Goal: Task Accomplishment & Management: Complete application form

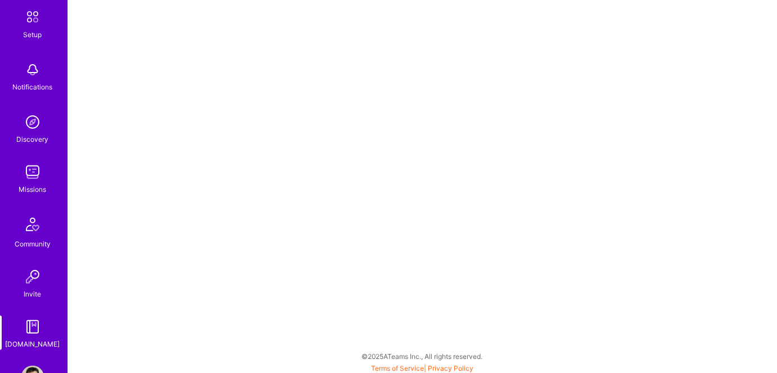
scroll to position [95, 0]
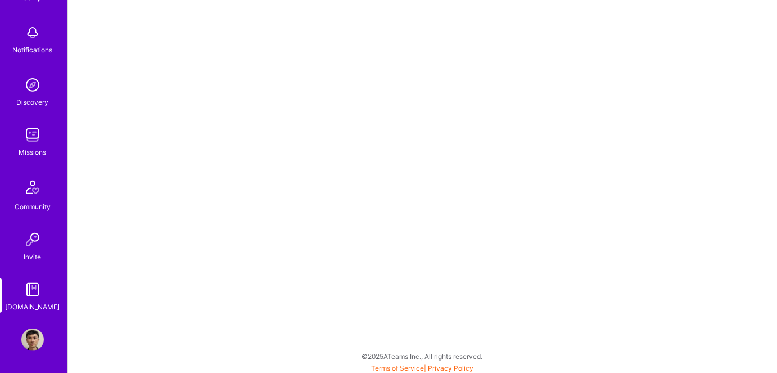
click at [31, 293] on img at bounding box center [32, 289] width 22 height 22
click at [27, 85] on img at bounding box center [32, 85] width 22 height 22
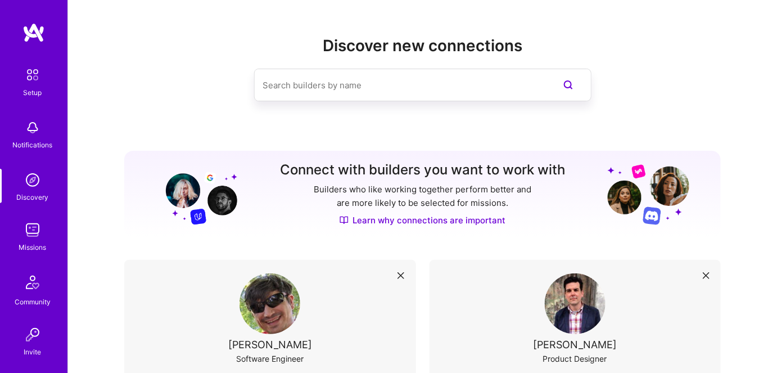
click at [29, 183] on img at bounding box center [32, 180] width 22 height 22
click at [310, 83] on input at bounding box center [400, 85] width 274 height 29
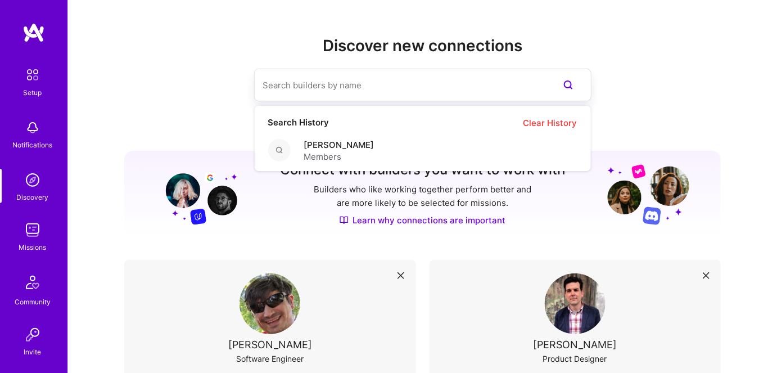
paste input "Mostafa D"
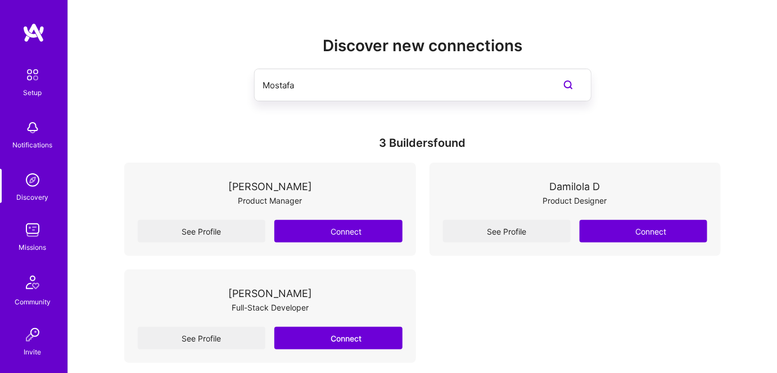
type input "Mostafa"
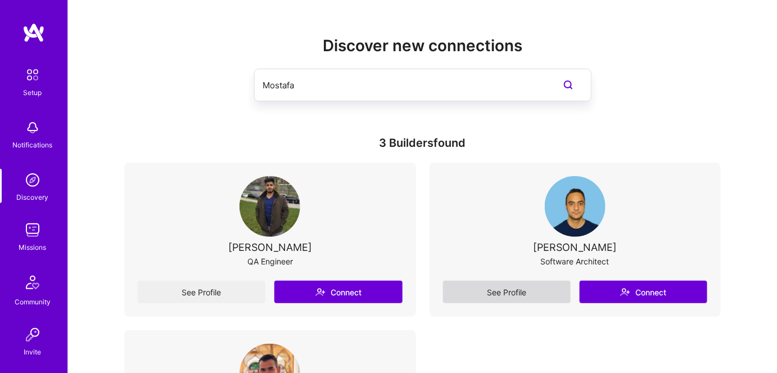
click at [470, 291] on link "See Profile" at bounding box center [507, 292] width 128 height 22
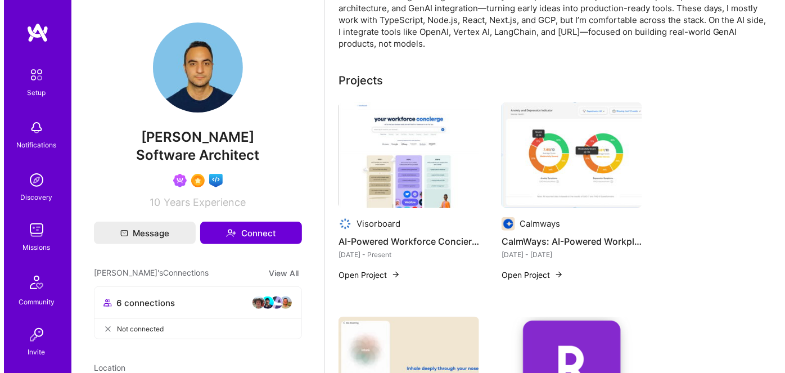
scroll to position [153, 0]
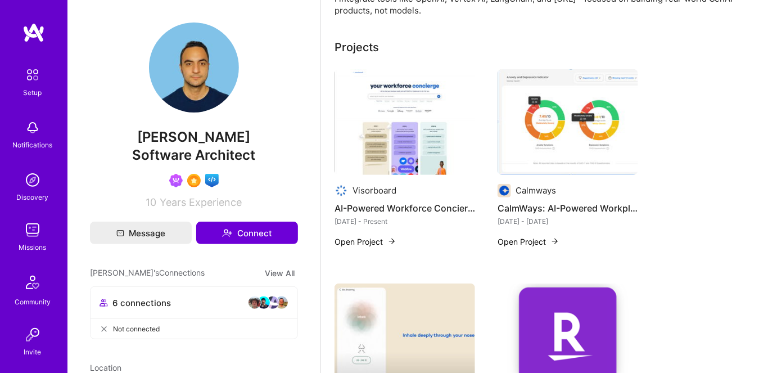
drag, startPoint x: 399, startPoint y: 145, endPoint x: 436, endPoint y: 40, distance: 111.2
click at [436, 40] on div "Projects" at bounding box center [549, 47] width 429 height 17
click at [373, 242] on button "Open Project" at bounding box center [366, 242] width 62 height 12
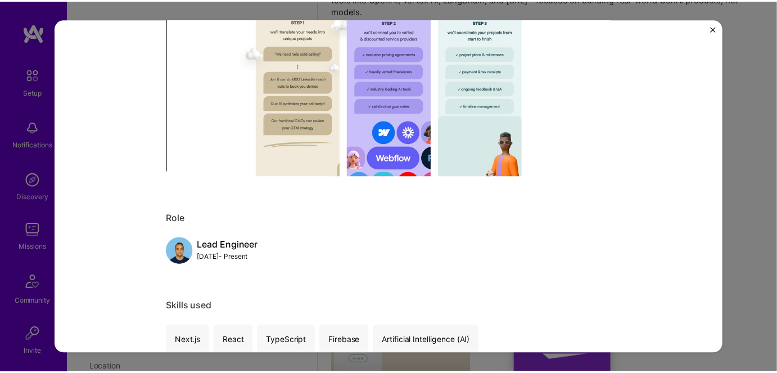
scroll to position [204, 0]
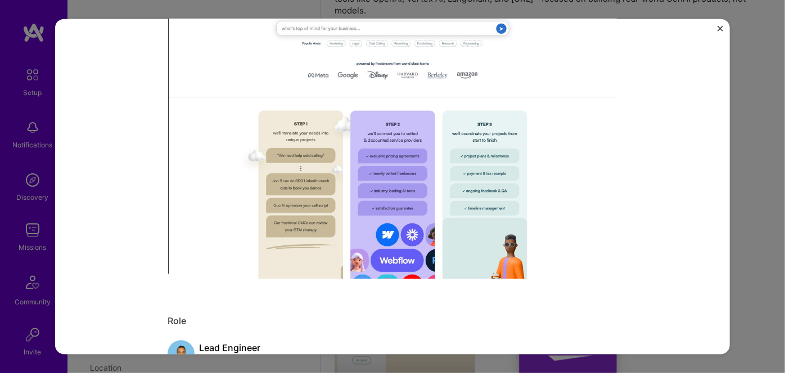
click at [720, 28] on img "Close" at bounding box center [721, 28] width 6 height 6
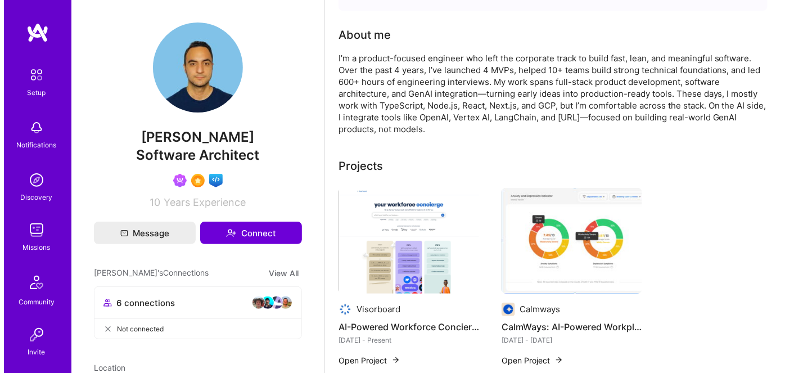
scroll to position [102, 0]
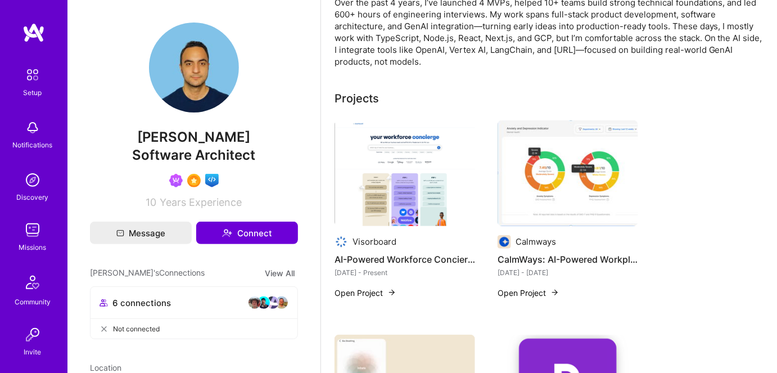
click at [363, 290] on button "Open Project" at bounding box center [366, 293] width 62 height 12
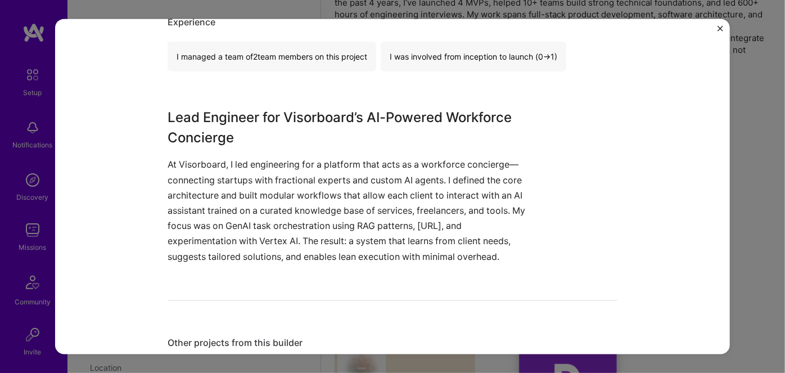
scroll to position [664, 0]
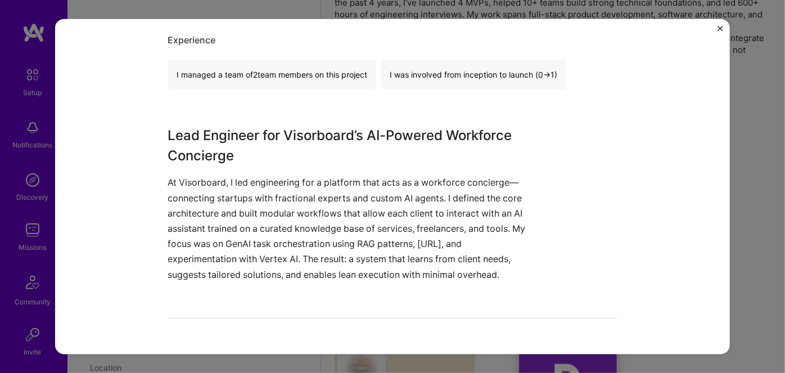
drag, startPoint x: 165, startPoint y: 181, endPoint x: 496, endPoint y: 276, distance: 344.8
click at [496, 276] on p "At Visorboard, I led engineering for a platform that acts as a workforce concie…" at bounding box center [351, 228] width 366 height 107
click at [133, 200] on div "AI-Powered Workforce Concierge Development Visorboard Future of Work Project li…" at bounding box center [392, 187] width 675 height 336
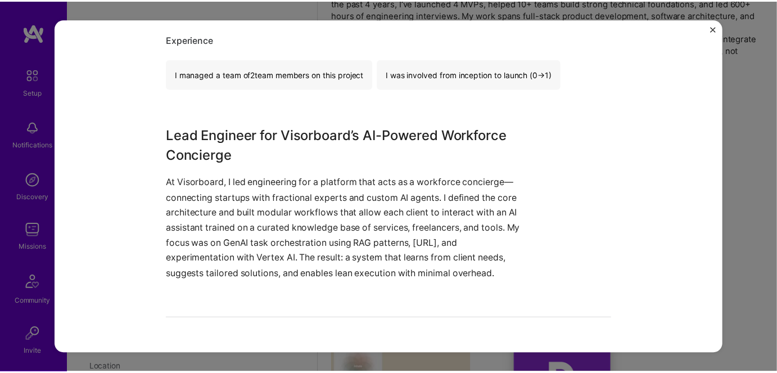
scroll to position [651, 0]
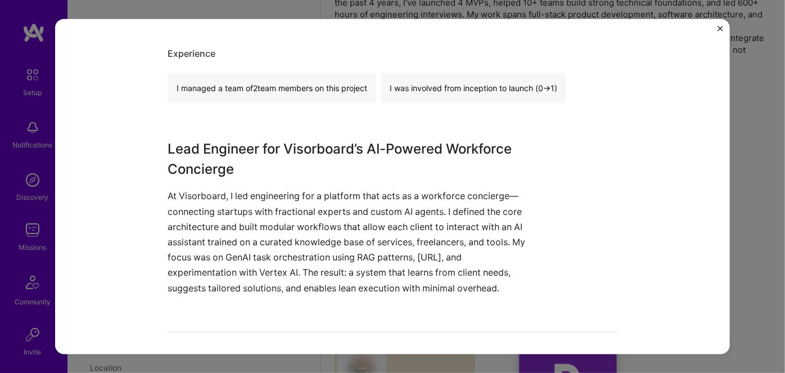
click at [722, 25] on img "Close" at bounding box center [721, 28] width 6 height 6
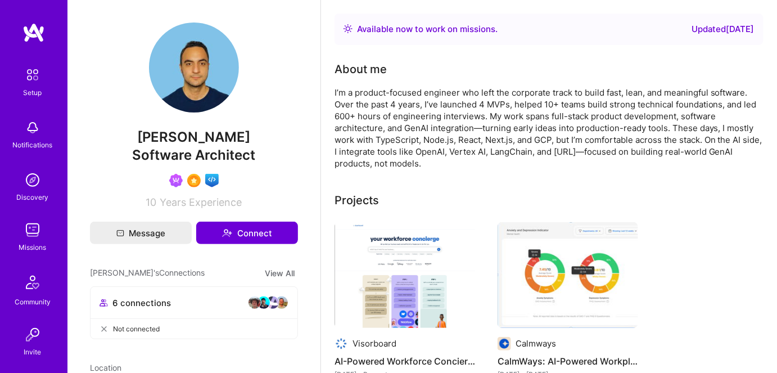
click at [249, 305] on img at bounding box center [254, 302] width 13 height 13
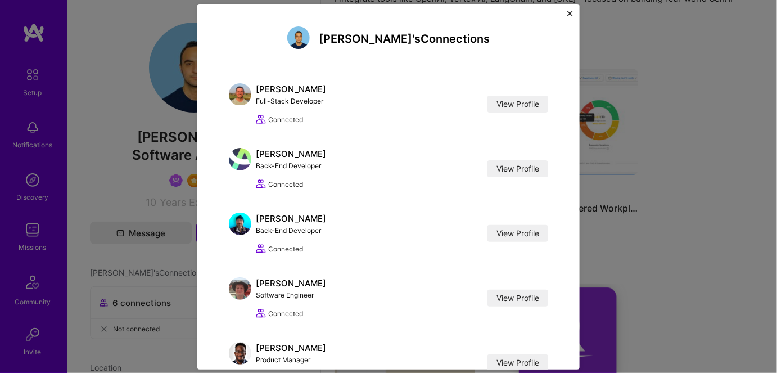
click at [570, 12] on img "Close" at bounding box center [570, 14] width 6 height 6
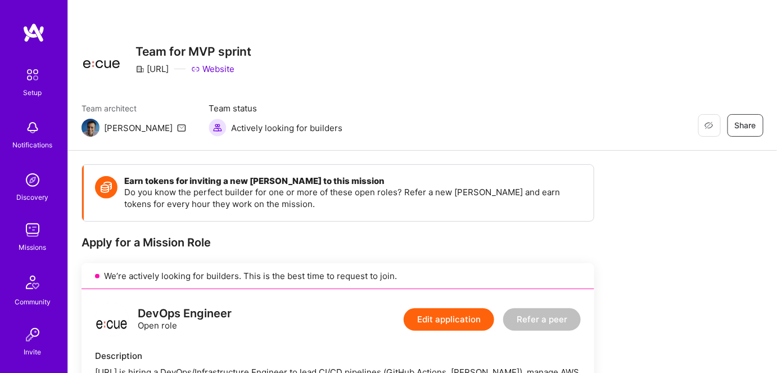
click at [88, 129] on img at bounding box center [91, 128] width 18 height 18
click at [87, 130] on img at bounding box center [91, 128] width 18 height 18
click at [106, 128] on div "Luis" at bounding box center [138, 128] width 69 height 12
copy div "Luis"
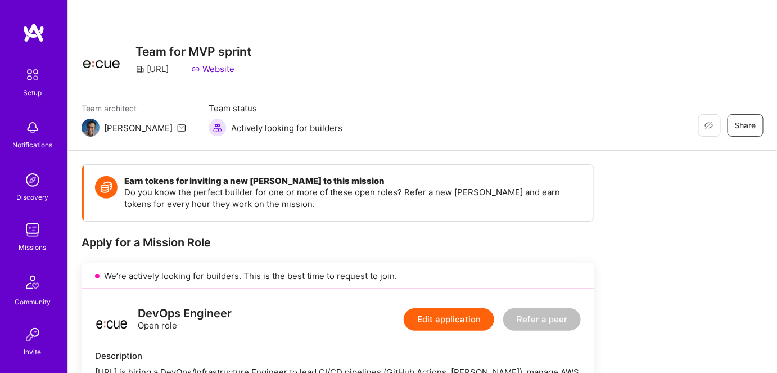
click at [96, 140] on div "Restore Not Interested Share Team for MVP sprint Ecue.ai Website Team architect…" at bounding box center [422, 75] width 709 height 151
click at [28, 245] on div "Missions" at bounding box center [33, 247] width 28 height 12
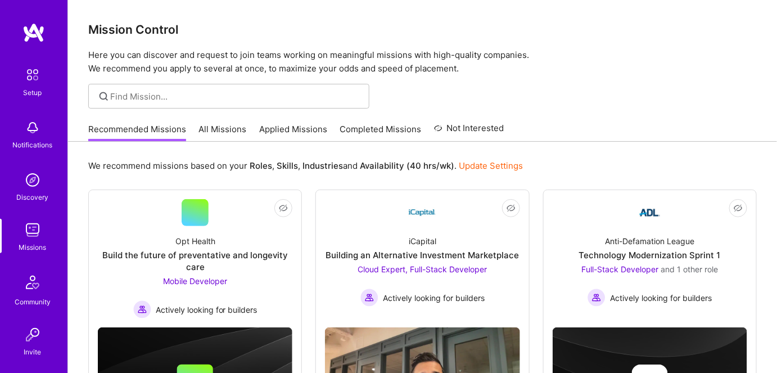
click at [270, 133] on link "Applied Missions" at bounding box center [293, 132] width 68 height 19
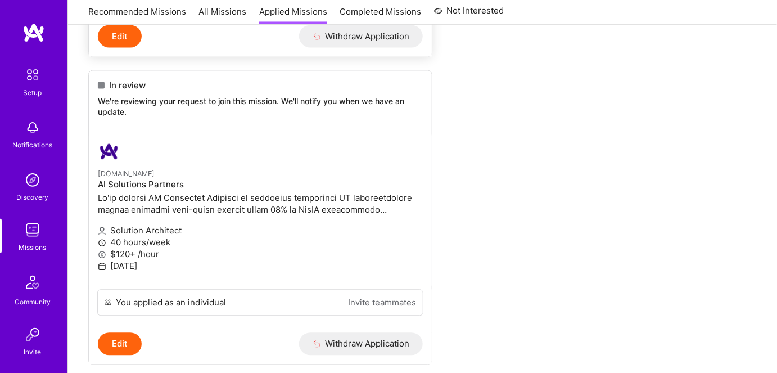
scroll to position [753, 0]
click at [151, 182] on h4 "AI Solutions Partners" at bounding box center [260, 185] width 325 height 10
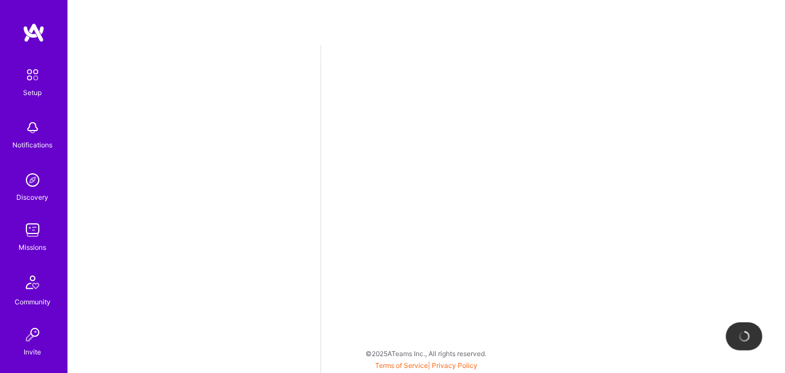
select select "US"
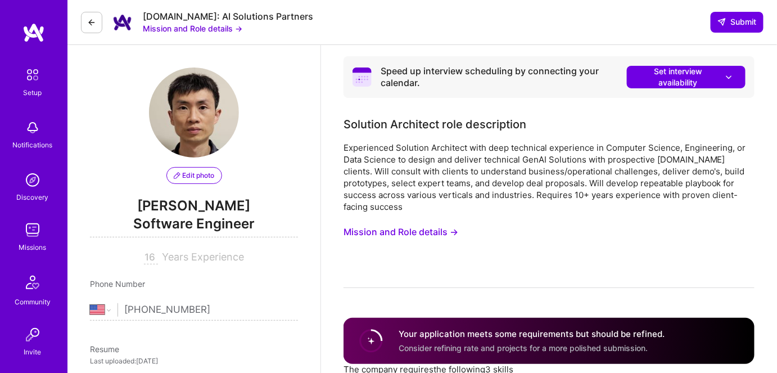
click at [187, 27] on button "Mission and Role details →" at bounding box center [193, 28] width 100 height 12
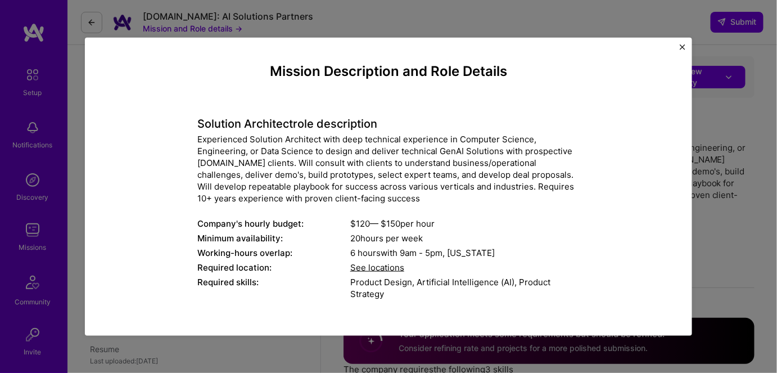
click at [685, 46] on img "Close" at bounding box center [683, 47] width 6 height 6
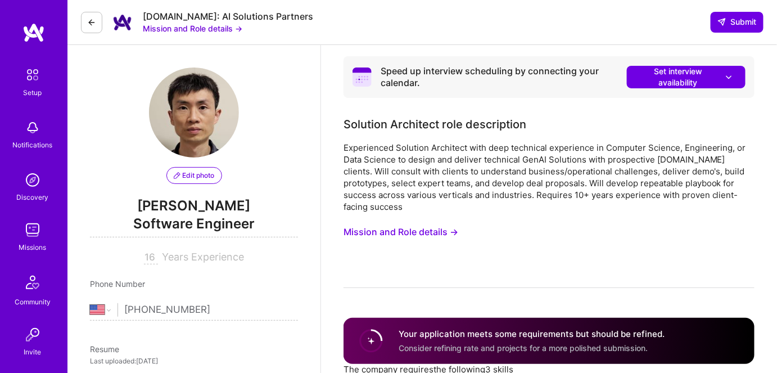
click at [93, 20] on icon at bounding box center [91, 22] width 9 height 9
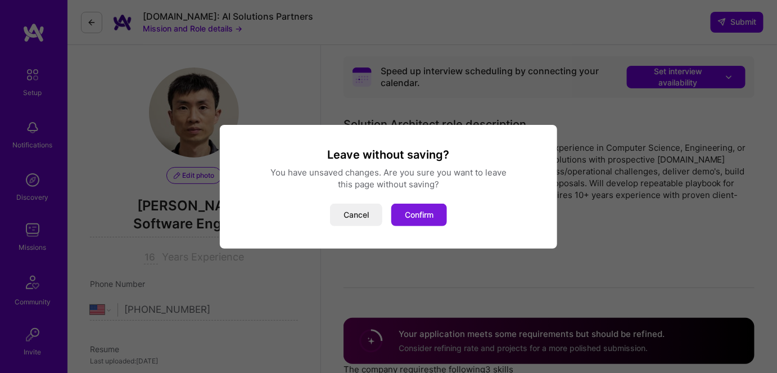
click at [426, 218] on button "Confirm" at bounding box center [419, 215] width 56 height 22
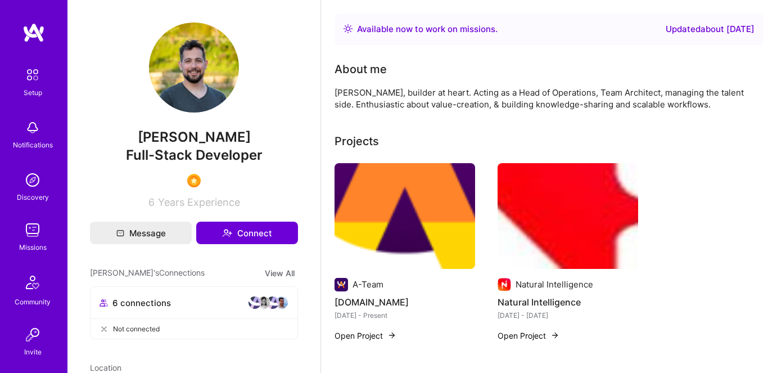
scroll to position [422, 0]
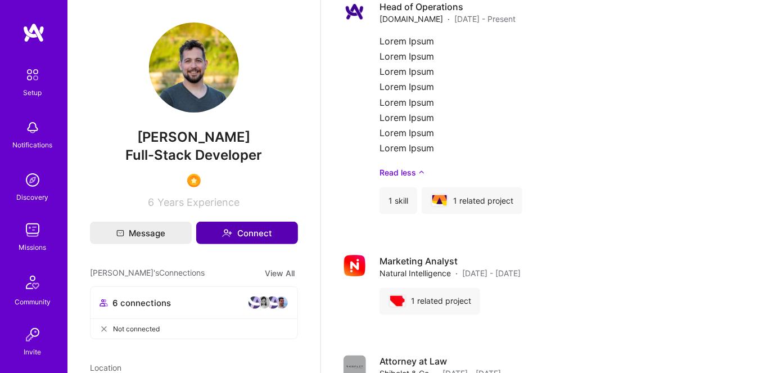
click at [243, 233] on button "Connect" at bounding box center [247, 233] width 102 height 22
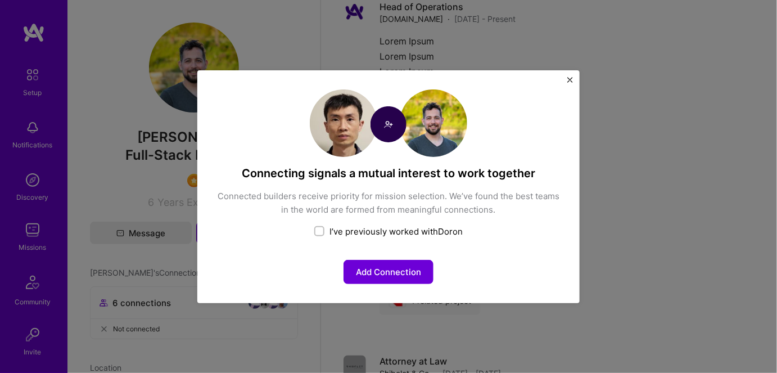
click at [570, 79] on img "Close" at bounding box center [570, 80] width 6 height 6
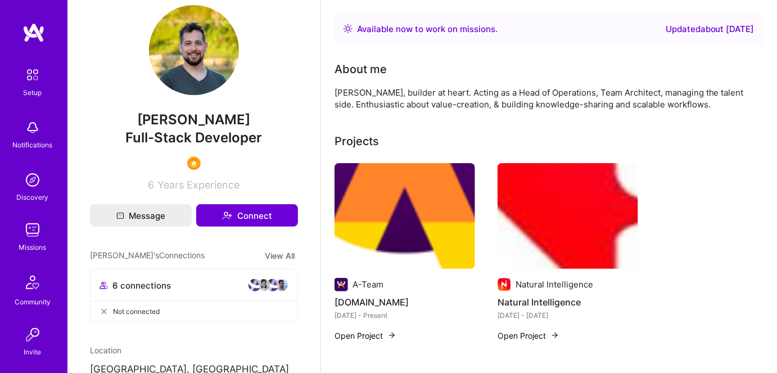
scroll to position [0, 0]
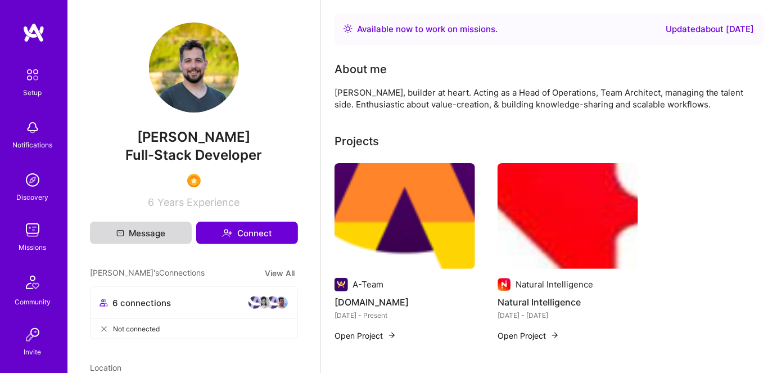
click at [136, 233] on button "Message" at bounding box center [141, 233] width 102 height 22
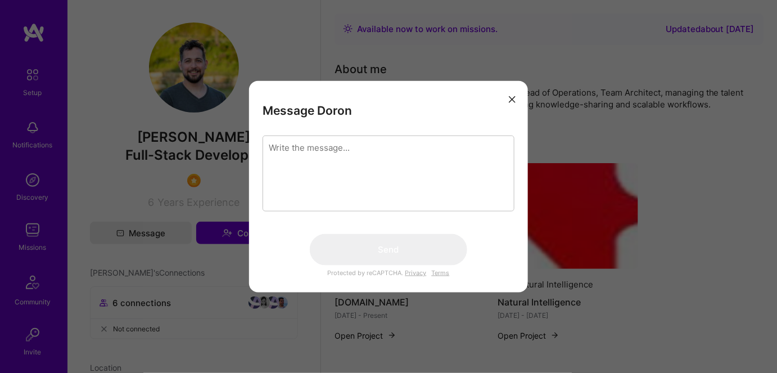
click at [513, 98] on icon "modal" at bounding box center [512, 99] width 7 height 7
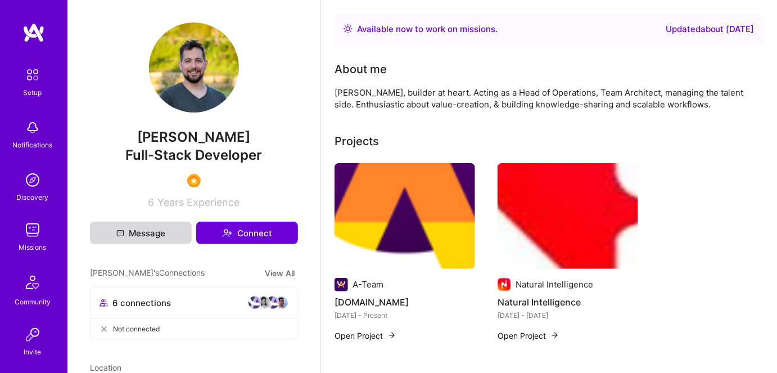
click at [139, 236] on button "Message" at bounding box center [141, 233] width 102 height 22
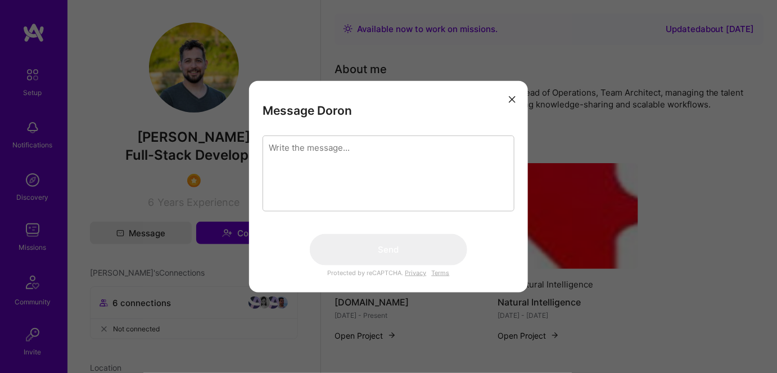
click at [315, 155] on textarea "modal" at bounding box center [389, 173] width 252 height 76
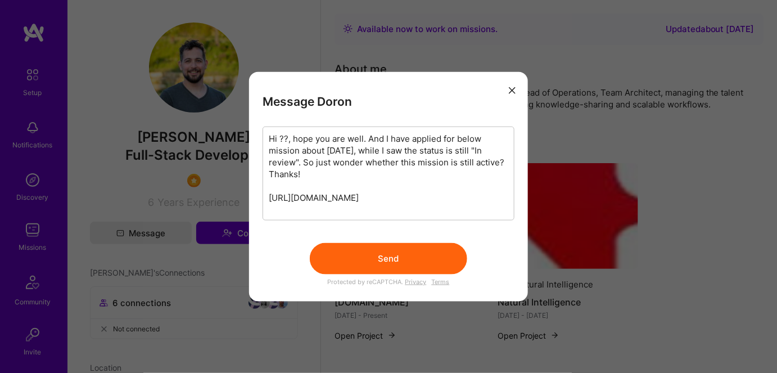
click at [328, 99] on h3 "Message Doron" at bounding box center [389, 101] width 252 height 14
copy h3 "Doron"
click at [287, 137] on textarea "Hi ??, hope you are well. And I have applied for below mission about 2 weeks ag…" at bounding box center [389, 173] width 252 height 94
click at [280, 137] on textarea "Hi ??, hope you are well. And I have applied for below mission about 2 weeks ag…" at bounding box center [389, 173] width 252 height 94
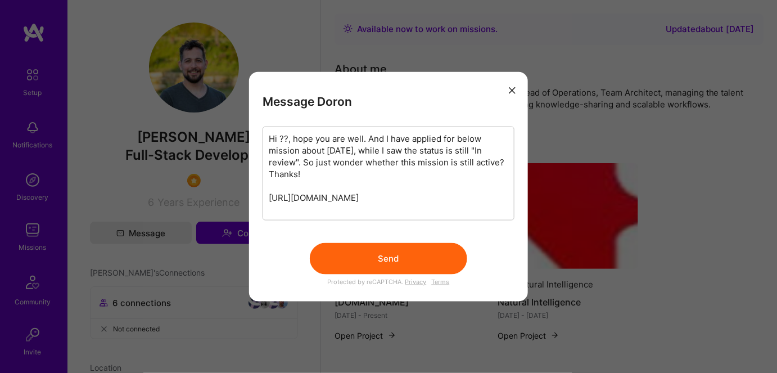
paste textarea "Doron"
click at [297, 208] on textarea "Hi Doron, hope you are well. And I have applied for below mission about 2 weeks…" at bounding box center [389, 173] width 252 height 94
type textarea "Hi Doron, hope you are well. And I have applied for below mission about 2 weeks…"
click at [364, 257] on button "Send" at bounding box center [388, 257] width 157 height 31
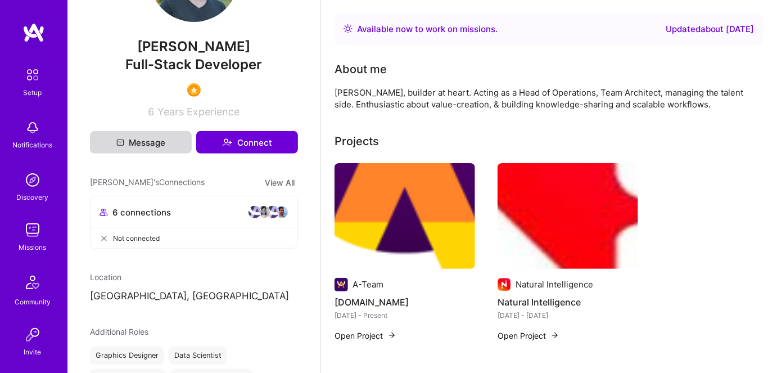
scroll to position [102, 0]
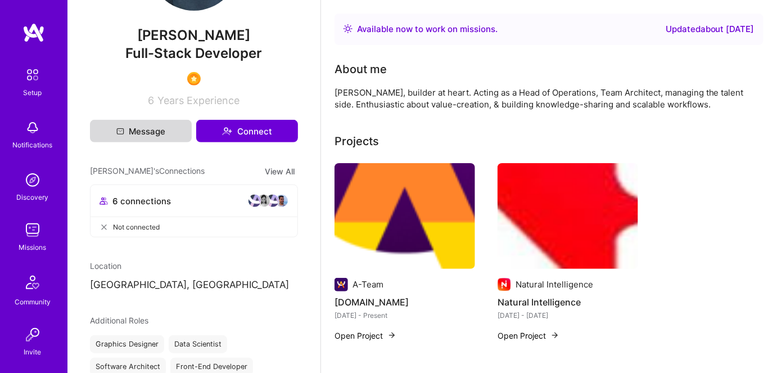
click at [139, 130] on button "Message" at bounding box center [141, 131] width 102 height 22
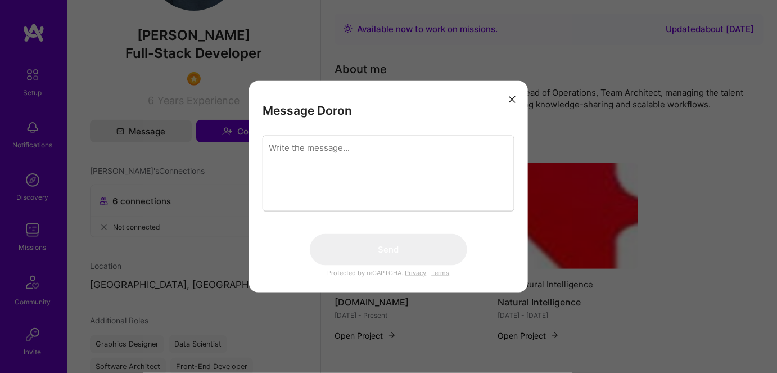
click at [509, 96] on icon "modal" at bounding box center [512, 99] width 7 height 7
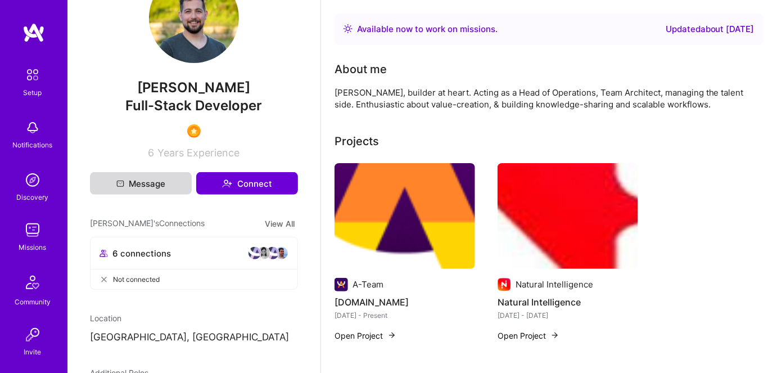
scroll to position [0, 0]
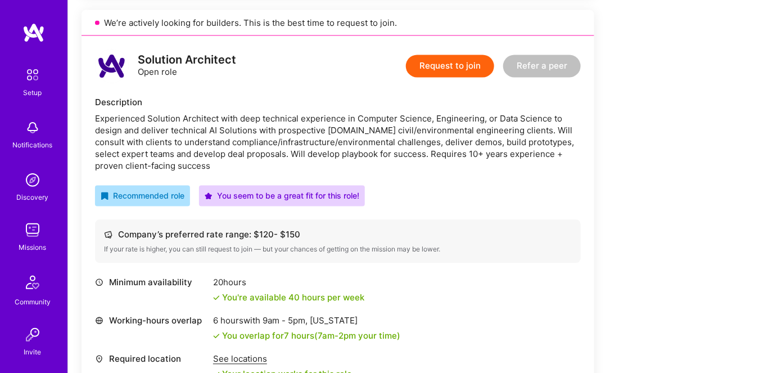
scroll to position [818, 0]
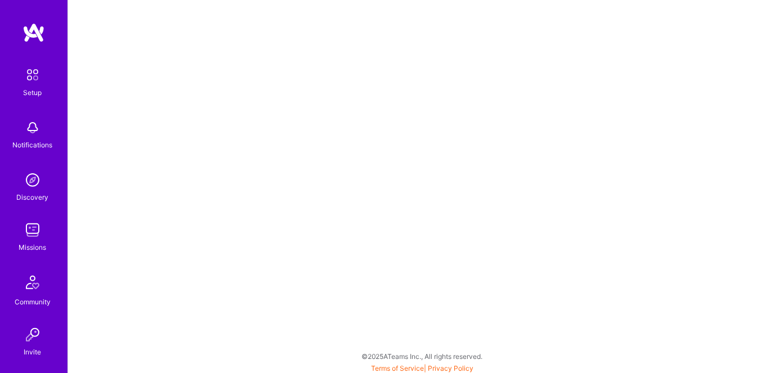
click at [31, 240] on img at bounding box center [32, 230] width 22 height 22
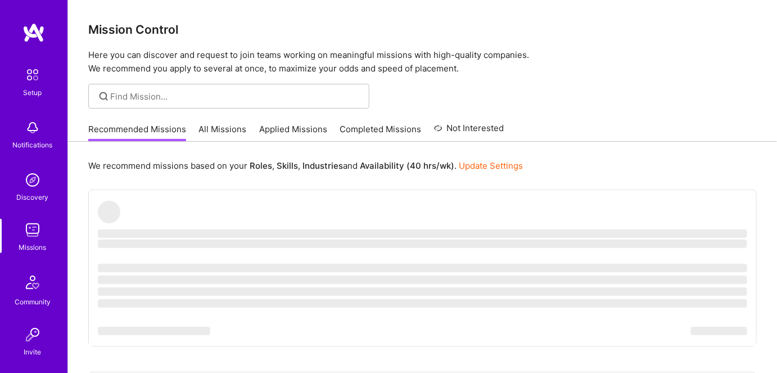
click at [289, 128] on link "Applied Missions" at bounding box center [293, 132] width 68 height 19
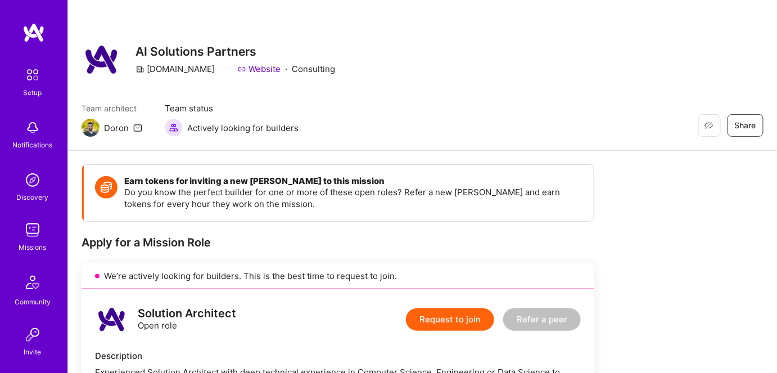
click at [136, 129] on icon at bounding box center [137, 127] width 9 height 9
click at [91, 130] on img at bounding box center [91, 128] width 18 height 18
click at [111, 130] on div "Doron" at bounding box center [116, 128] width 25 height 12
click at [90, 130] on img at bounding box center [91, 128] width 18 height 18
drag, startPoint x: 91, startPoint y: 126, endPoint x: 372, endPoint y: 136, distance: 281.9
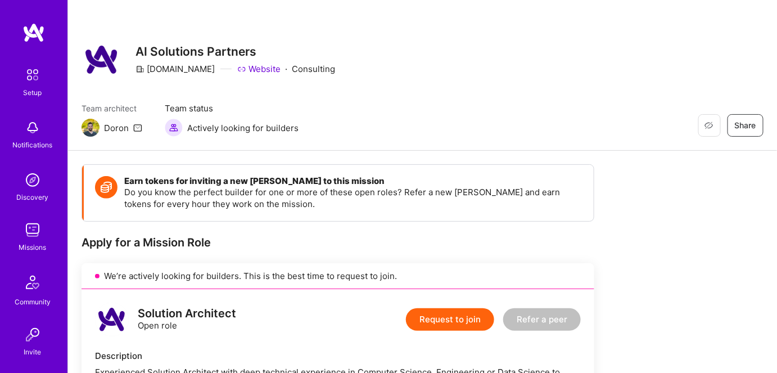
click at [372, 136] on div "Team architect Doron Team status Actively looking for builders Restore Not Inte…" at bounding box center [423, 119] width 682 height 34
click at [240, 128] on span "Actively looking for builders" at bounding box center [242, 128] width 111 height 12
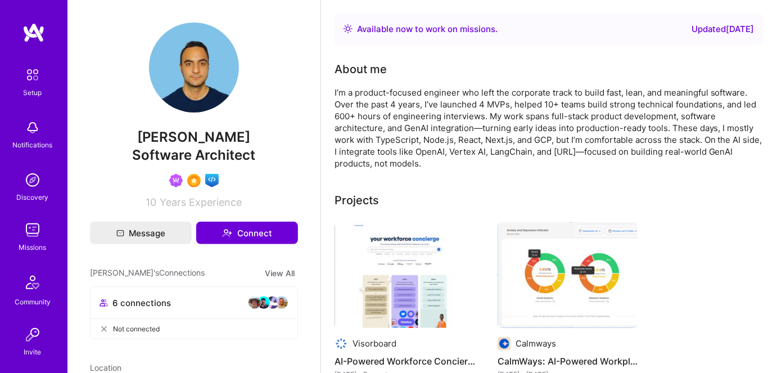
click at [25, 186] on img at bounding box center [32, 180] width 22 height 22
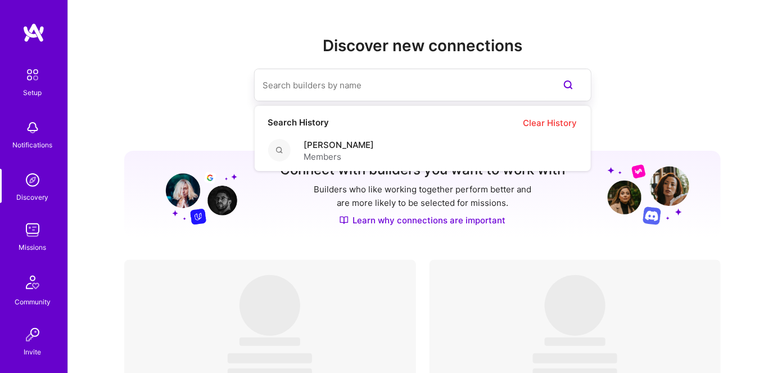
click at [314, 86] on input at bounding box center [400, 85] width 274 height 29
paste input "[PERSON_NAME]"
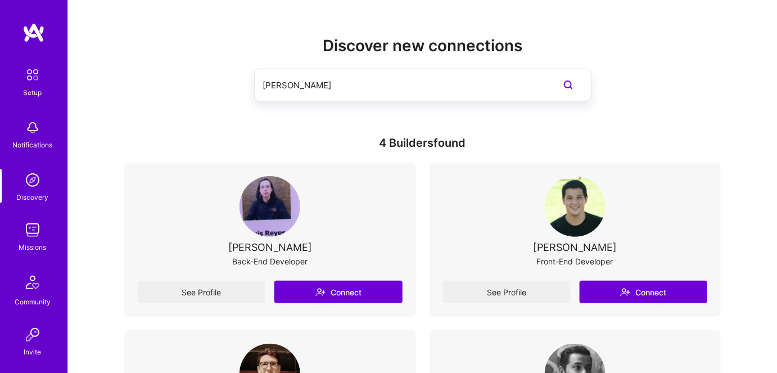
click at [366, 89] on input "[PERSON_NAME]" at bounding box center [400, 85] width 274 height 29
click at [292, 81] on input "Lui" at bounding box center [400, 85] width 274 height 29
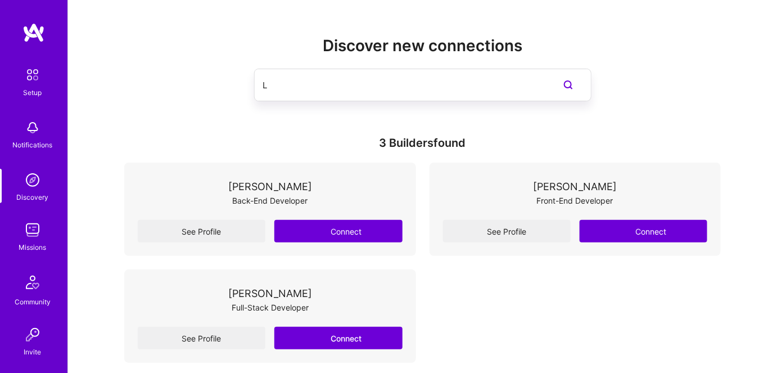
type input "L"
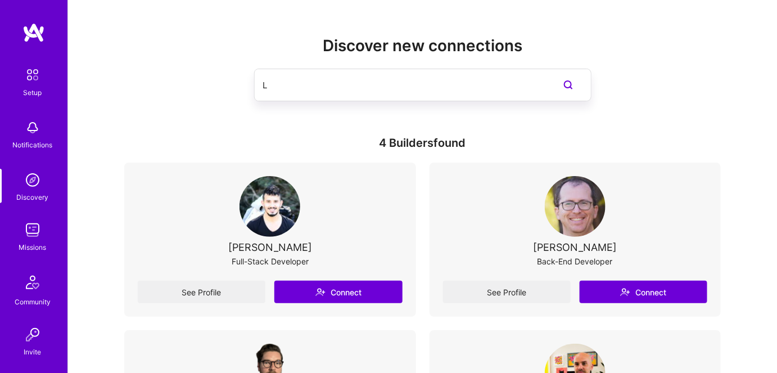
click at [308, 93] on input "L" at bounding box center [400, 85] width 274 height 29
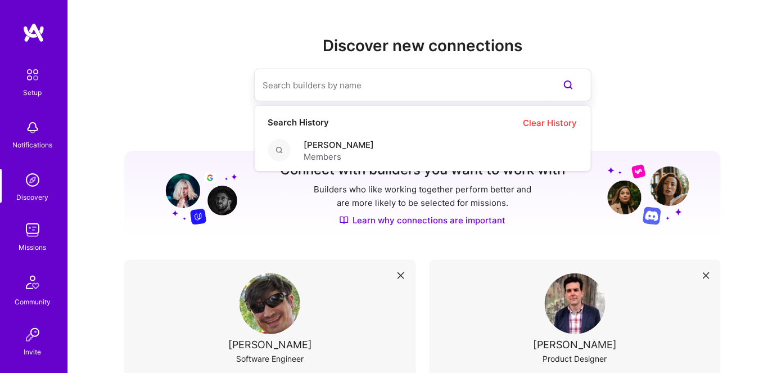
click at [297, 89] on input at bounding box center [400, 85] width 274 height 29
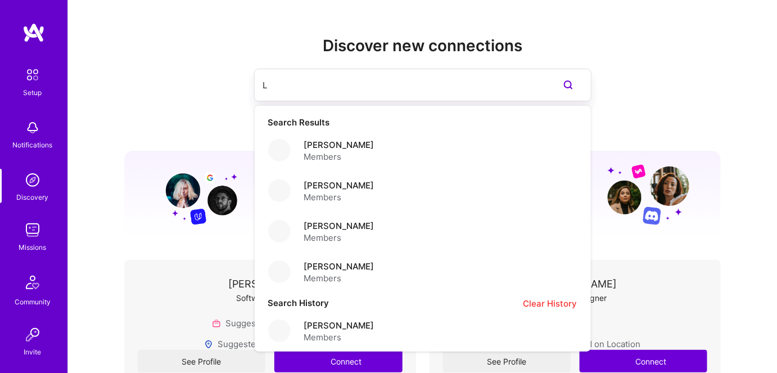
type input "L"
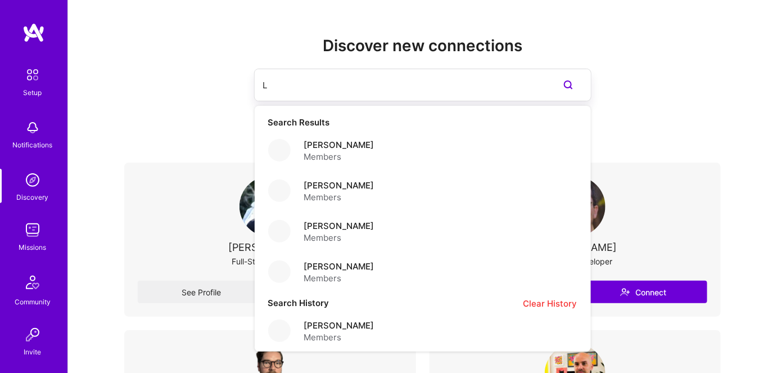
click at [192, 116] on div "Discover new connections L Search Results [PERSON_NAME] Members [PERSON_NAME] M…" at bounding box center [422, 93] width 597 height 112
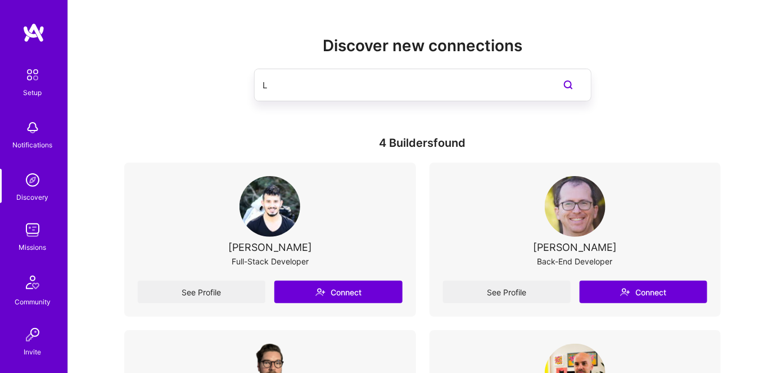
click at [316, 96] on input "L" at bounding box center [400, 85] width 274 height 29
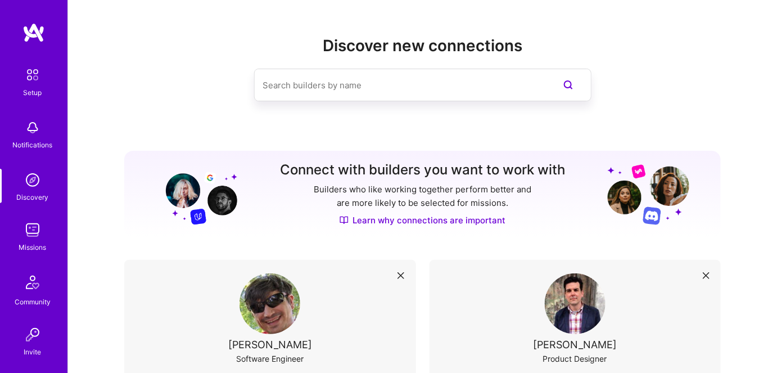
click at [156, 89] on div at bounding box center [422, 85] width 597 height 33
click at [24, 240] on img at bounding box center [32, 230] width 22 height 22
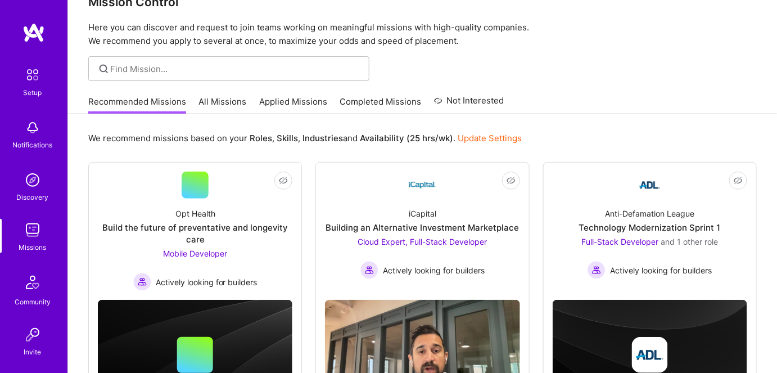
scroll to position [51, 0]
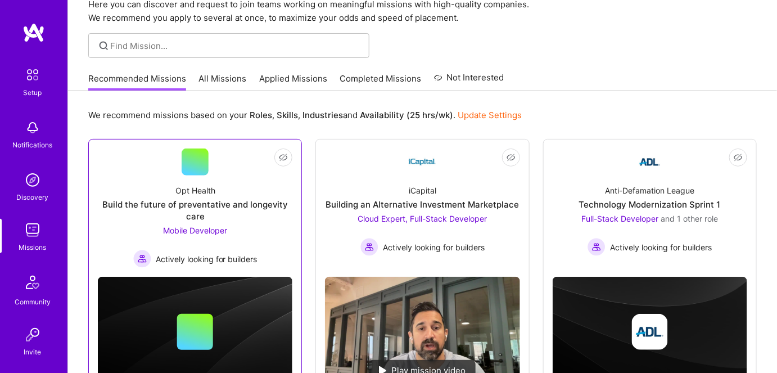
click at [235, 230] on div "Mobile Developer Actively looking for builders" at bounding box center [195, 245] width 124 height 43
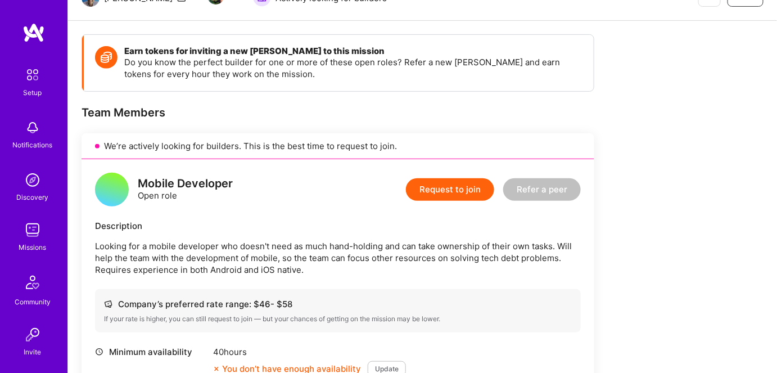
scroll to position [24, 0]
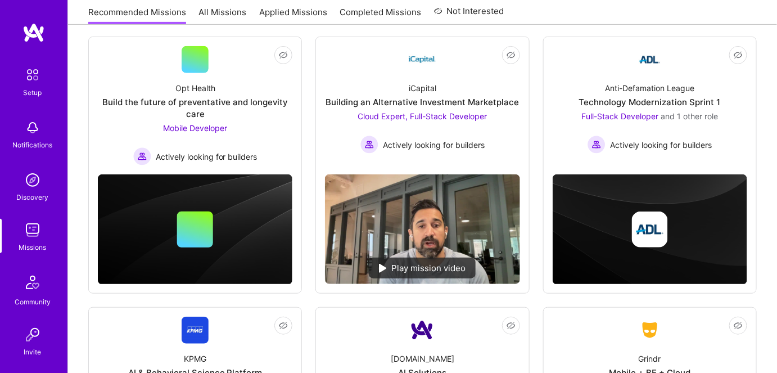
scroll to position [102, 0]
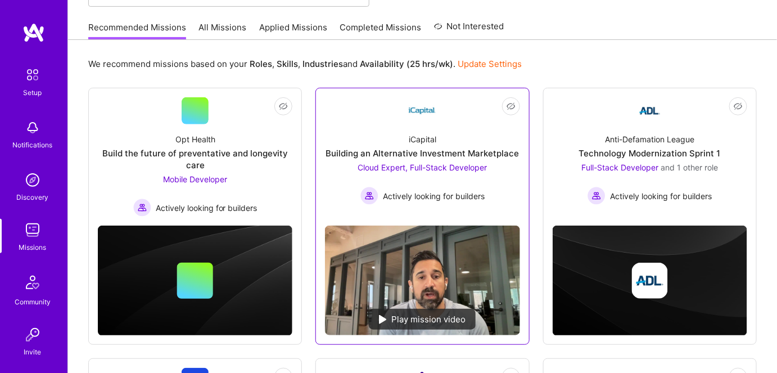
click at [422, 163] on span "Cloud Expert, Full-Stack Developer" at bounding box center [422, 168] width 129 height 10
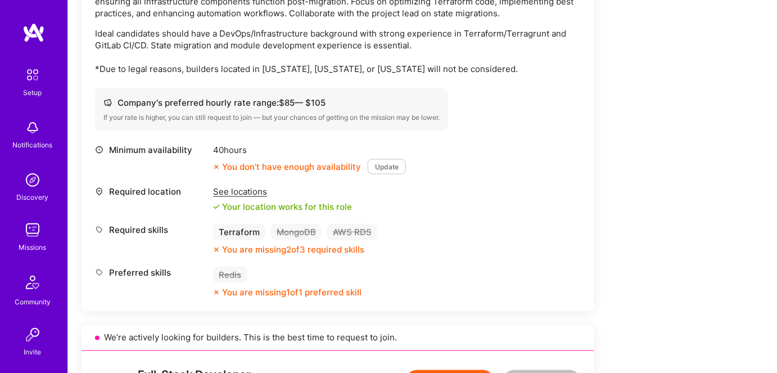
scroll to position [255, 0]
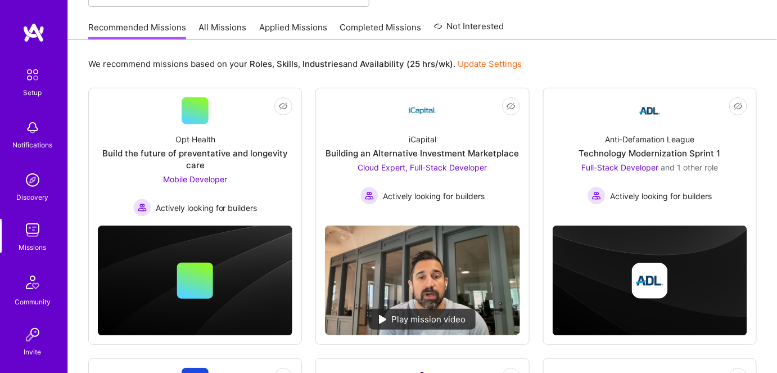
scroll to position [153, 0]
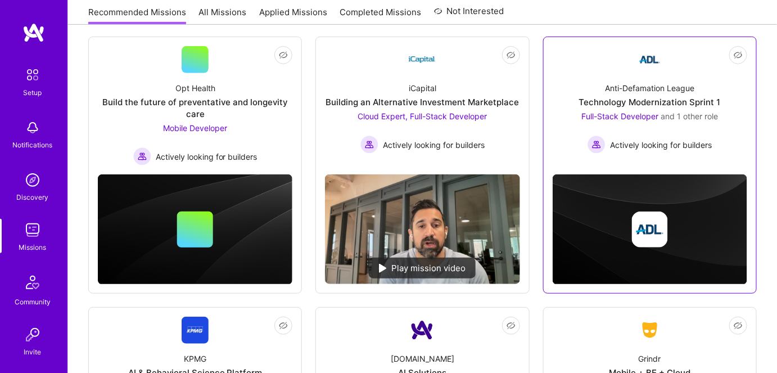
click at [648, 125] on div "Full-Stack Developer and 1 other role Actively looking for builders" at bounding box center [650, 131] width 137 height 43
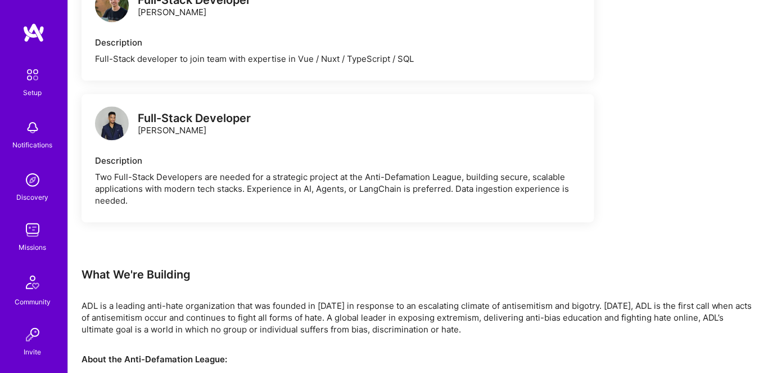
scroll to position [1090, 0]
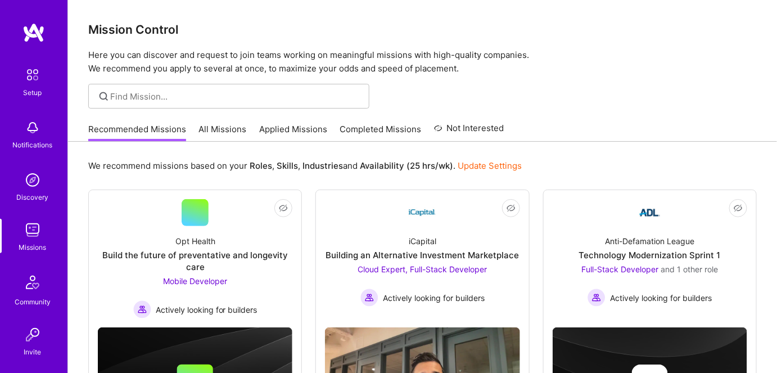
click at [220, 128] on link "All Missions" at bounding box center [223, 132] width 48 height 19
